Goal: Use online tool/utility: Utilize a website feature to perform a specific function

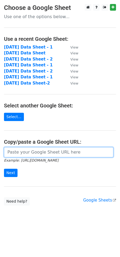
click at [25, 152] on input "url" at bounding box center [59, 152] width 110 height 10
paste input "[URL][DOMAIN_NAME]"
type input "[URL][DOMAIN_NAME]"
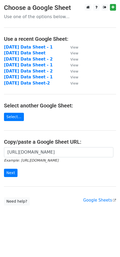
scroll to position [0, 0]
click at [13, 171] on input "Next" at bounding box center [11, 173] width 14 height 8
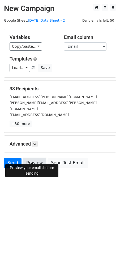
click at [36, 158] on link "Preview" at bounding box center [34, 163] width 23 height 10
click at [32, 158] on link "Preview" at bounding box center [34, 163] width 23 height 10
click at [33, 158] on link "Preview" at bounding box center [34, 163] width 23 height 10
click at [11, 159] on link "Send" at bounding box center [13, 163] width 18 height 10
